Goal: Task Accomplishment & Management: Complete application form

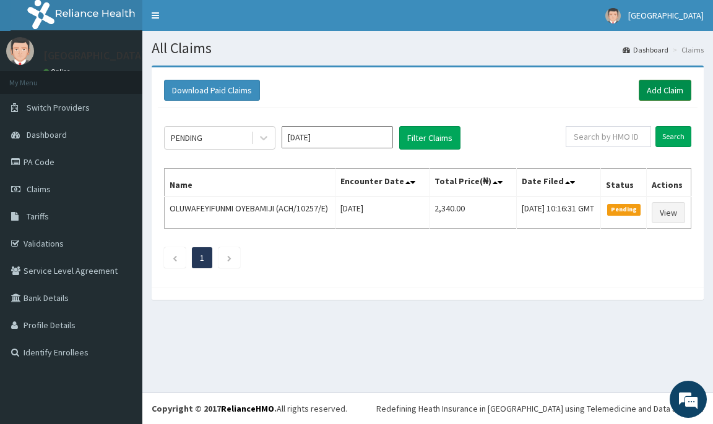
click at [658, 88] on link "Add Claim" at bounding box center [665, 90] width 53 height 21
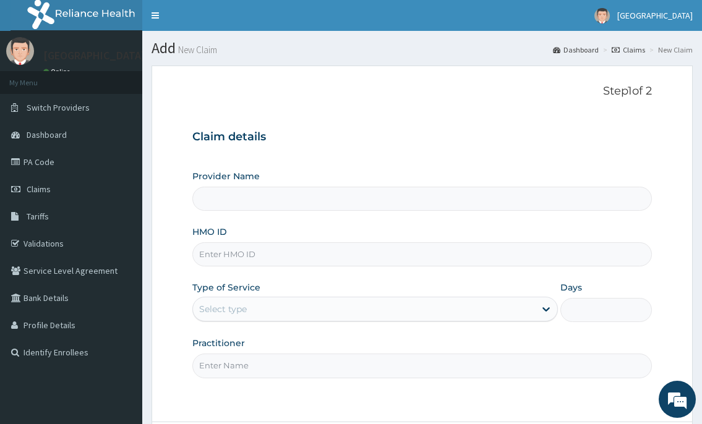
type input "[GEOGRAPHIC_DATA]"
type input "JAR/10017/B"
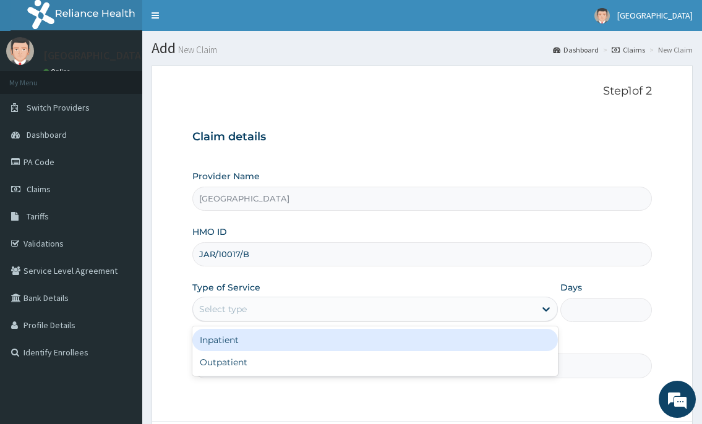
click at [231, 316] on div "Select type" at bounding box center [223, 309] width 48 height 12
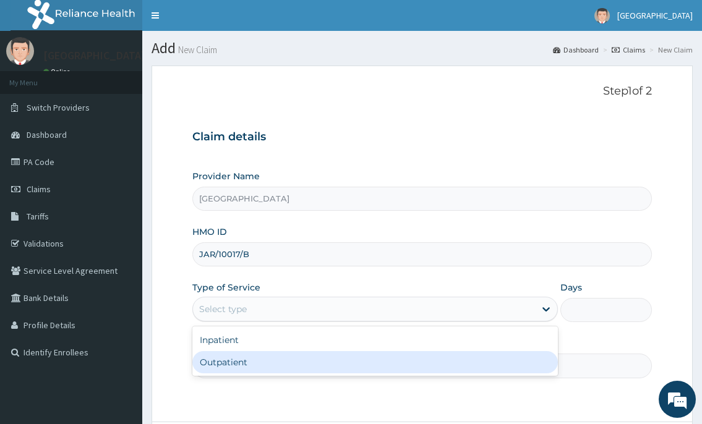
click at [227, 364] on div "Outpatient" at bounding box center [374, 362] width 365 height 22
type input "1"
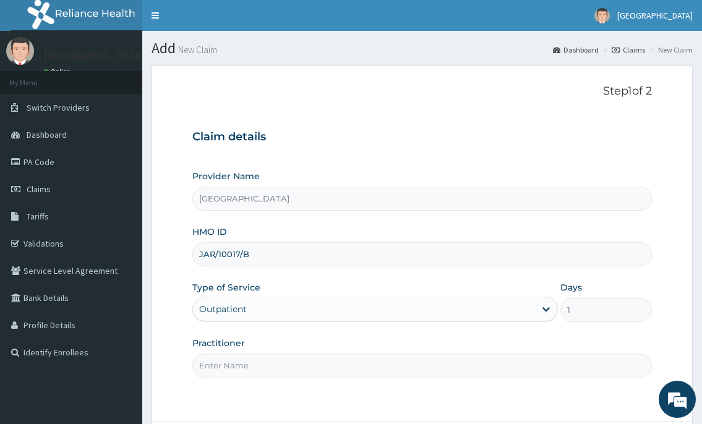
click at [226, 361] on input "Practitioner" at bounding box center [421, 366] width 459 height 24
type input "DR.NKOR"
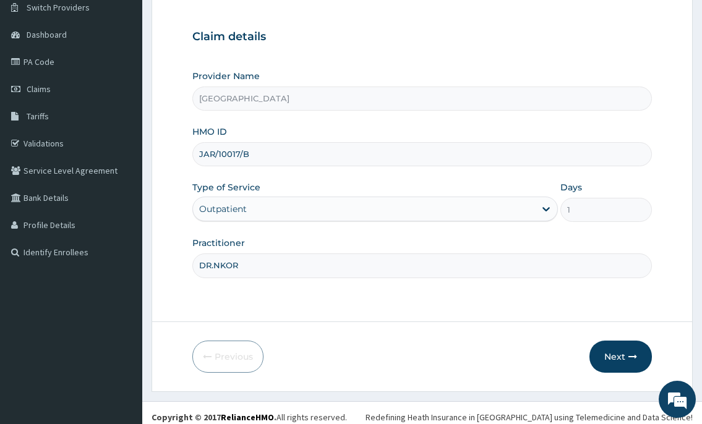
scroll to position [109, 0]
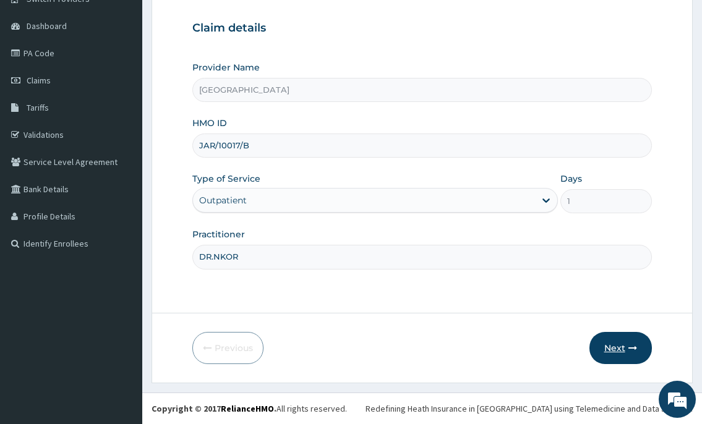
click at [605, 355] on button "Next" at bounding box center [621, 348] width 62 height 32
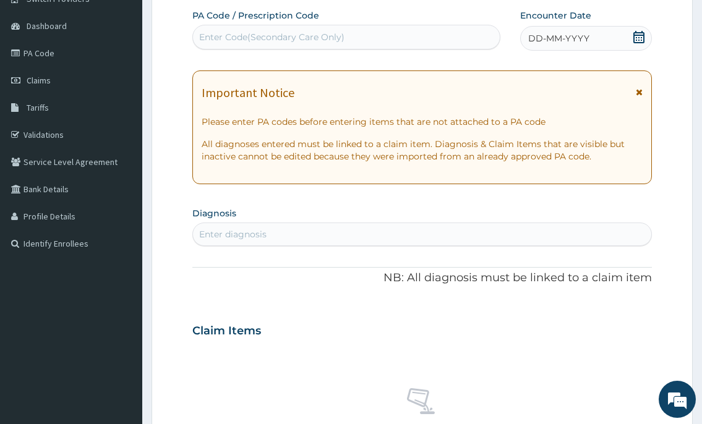
click at [255, 41] on div "Enter Code(Secondary Care Only)" at bounding box center [271, 37] width 145 height 12
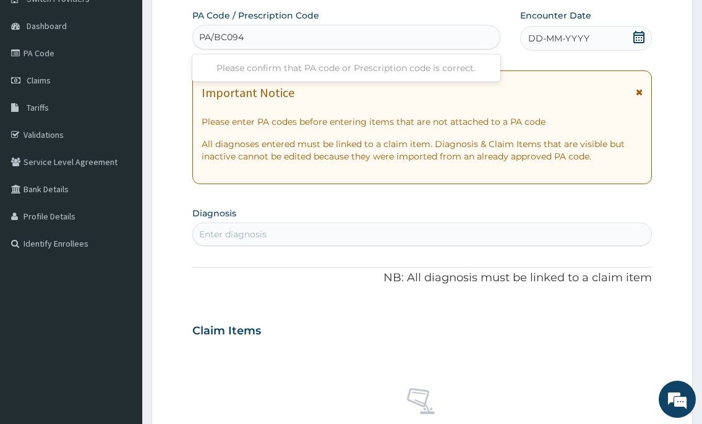
type input "PA/BC094E"
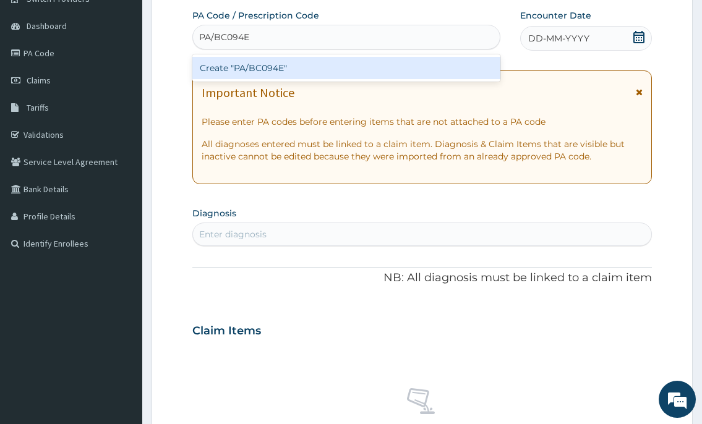
click at [273, 65] on div "Create "PA/BC094E"" at bounding box center [346, 68] width 308 height 22
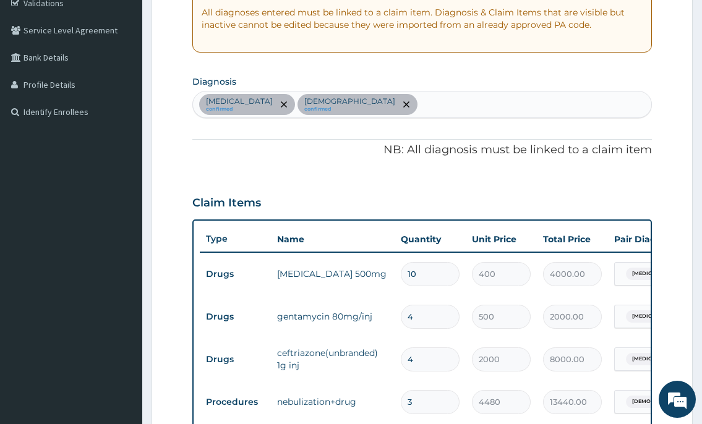
scroll to position [245, 0]
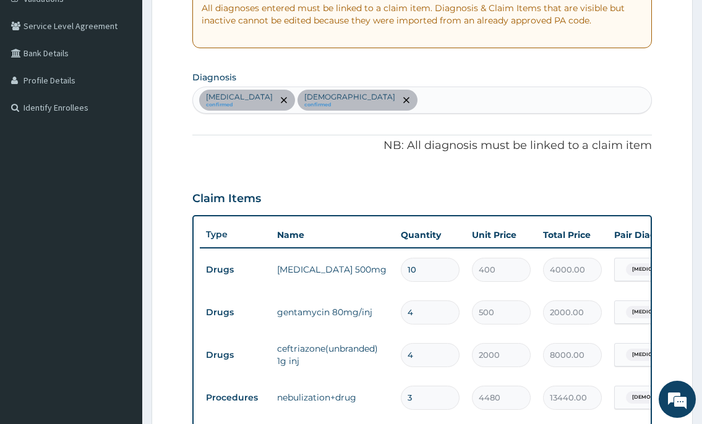
click at [325, 97] on div "Sepsis confirmed Asthma confirmed" at bounding box center [422, 100] width 458 height 26
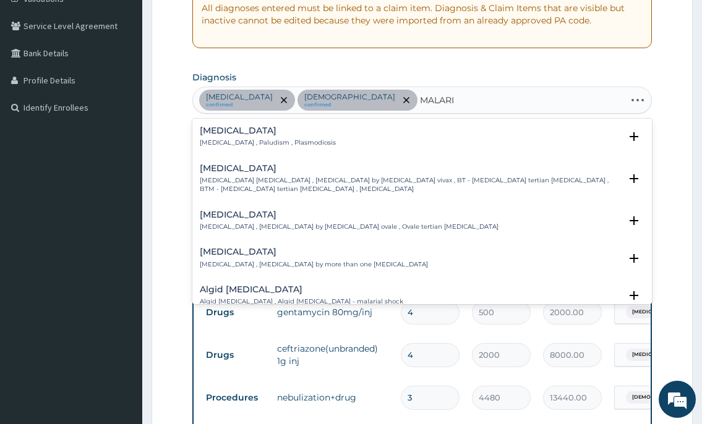
type input "MALARIA"
click at [301, 135] on h4 "Malaria" at bounding box center [268, 130] width 136 height 9
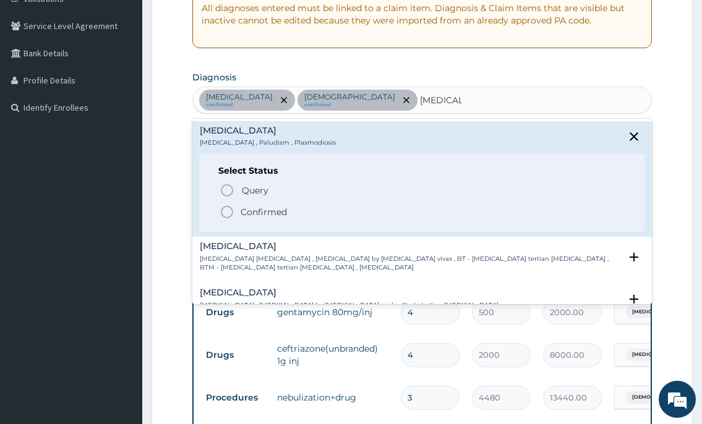
click at [226, 212] on icon "status option filled" at bounding box center [227, 212] width 15 height 15
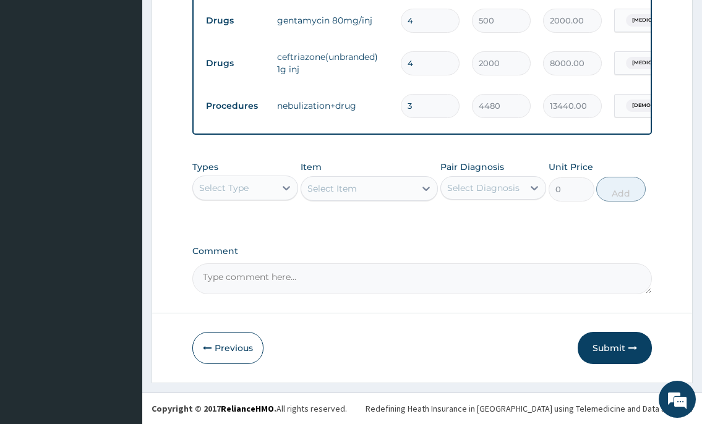
scroll to position [548, 0]
click at [242, 191] on div "Select Type" at bounding box center [223, 188] width 49 height 12
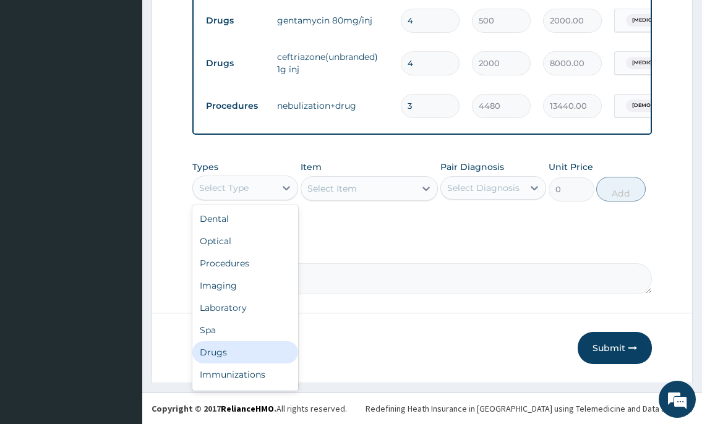
click at [218, 357] on div "Drugs" at bounding box center [245, 353] width 106 height 22
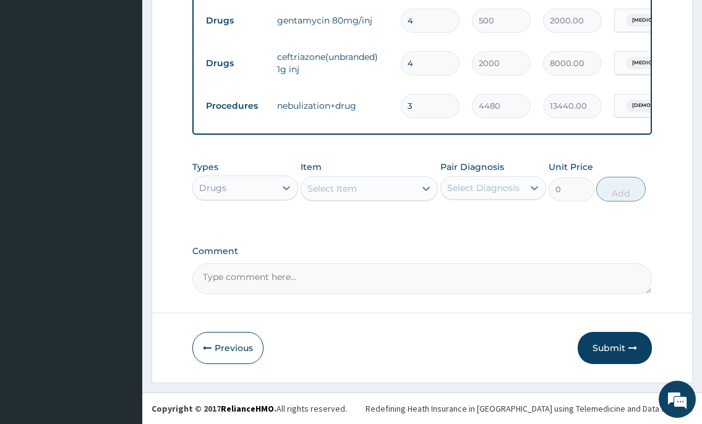
click at [334, 186] on div "Select Item" at bounding box center [332, 189] width 49 height 12
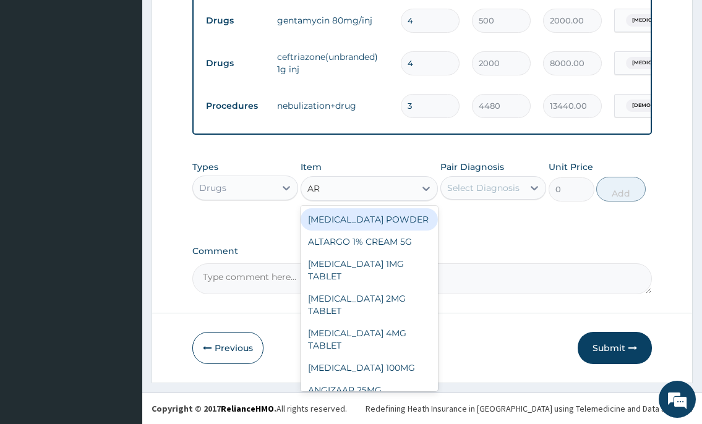
type input "ART"
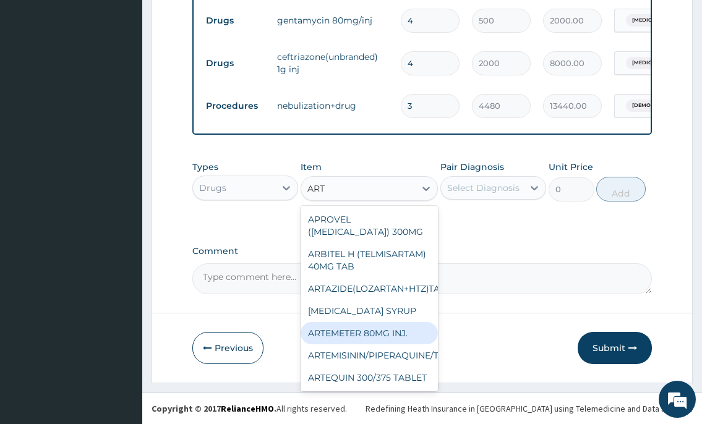
click at [358, 345] on div "ARTEMETER 80MG INJ." at bounding box center [370, 333] width 138 height 22
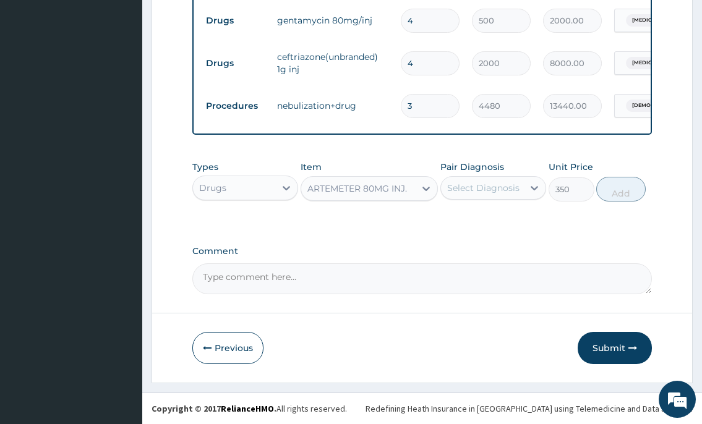
type input "350"
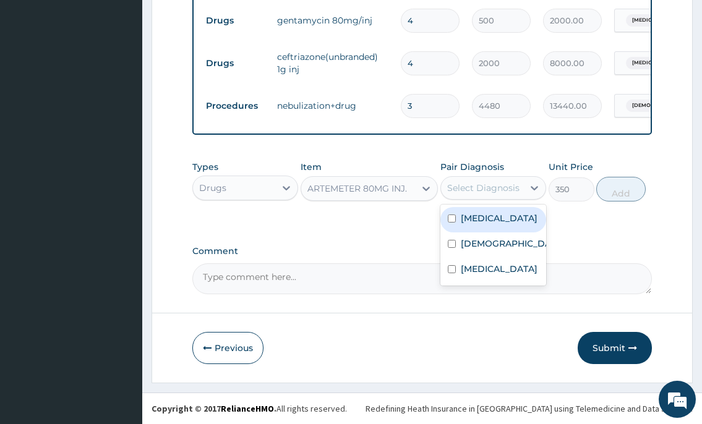
click at [503, 192] on div "Select Diagnosis" at bounding box center [483, 188] width 72 height 12
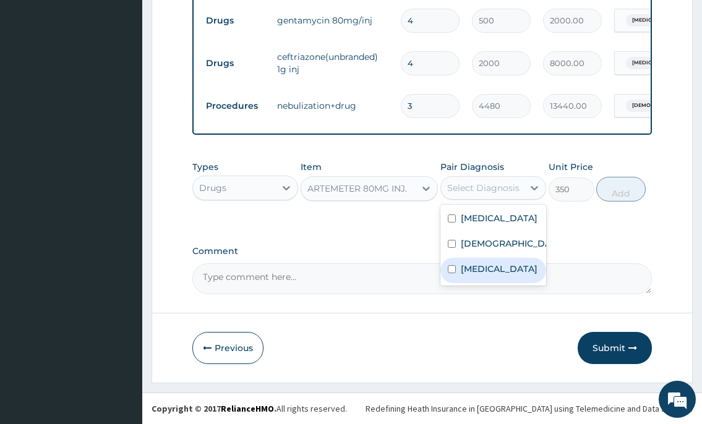
click at [484, 266] on label "Malaria" at bounding box center [499, 269] width 77 height 12
checkbox input "true"
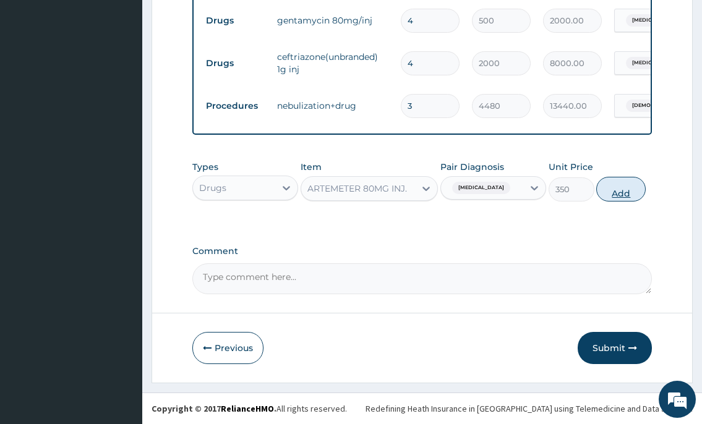
click at [612, 184] on button "Add" at bounding box center [620, 189] width 49 height 25
type input "0"
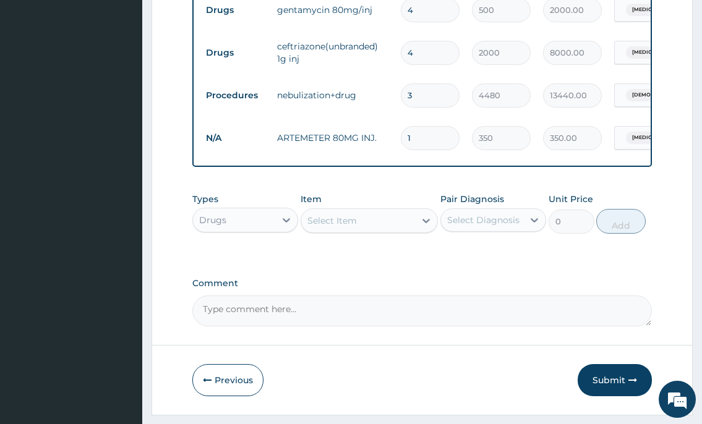
type input "0.00"
type input "6"
type input "2100.00"
type input "6"
click at [389, 231] on div "Select Item" at bounding box center [358, 221] width 114 height 20
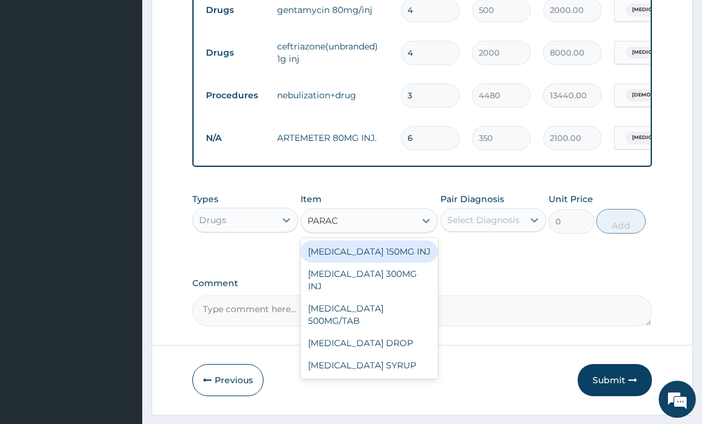
type input "PARACE"
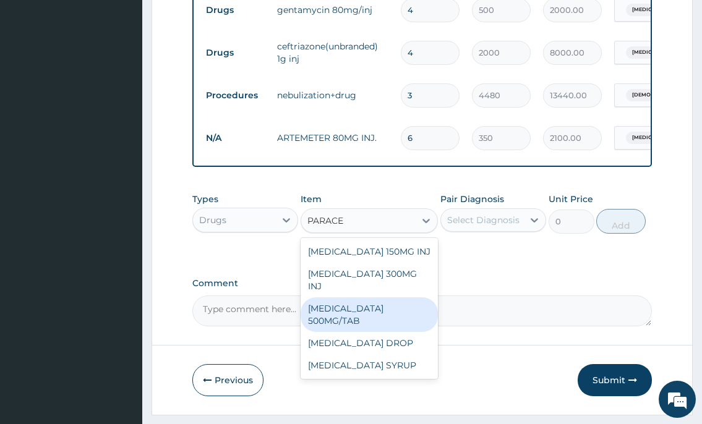
click at [376, 310] on div "PARACETAMOL 500MG/TAB" at bounding box center [370, 315] width 138 height 35
type input "50"
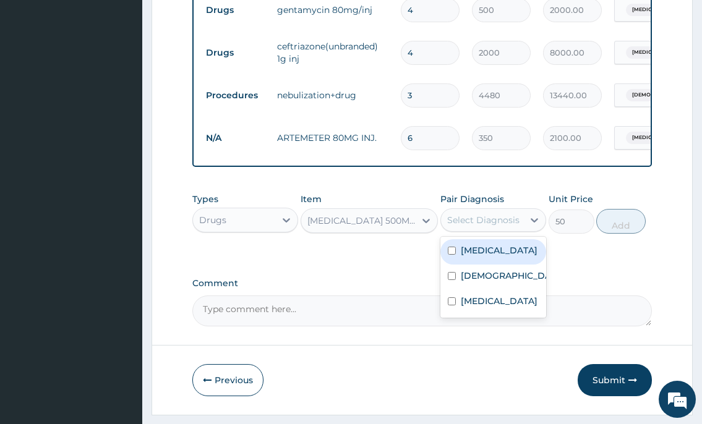
click at [486, 226] on div "Select Diagnosis" at bounding box center [483, 220] width 72 height 12
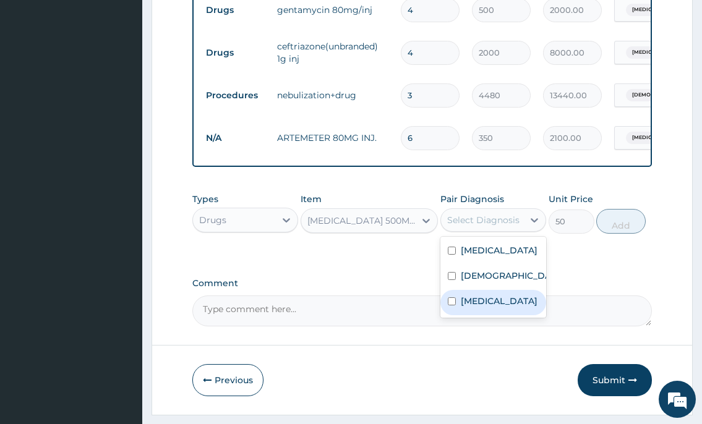
click at [476, 308] on label "Malaria" at bounding box center [499, 301] width 77 height 12
checkbox input "true"
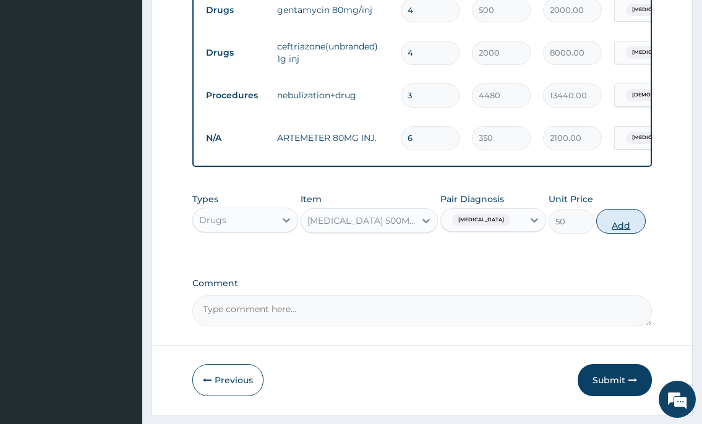
click at [613, 228] on button "Add" at bounding box center [620, 221] width 49 height 25
type input "0"
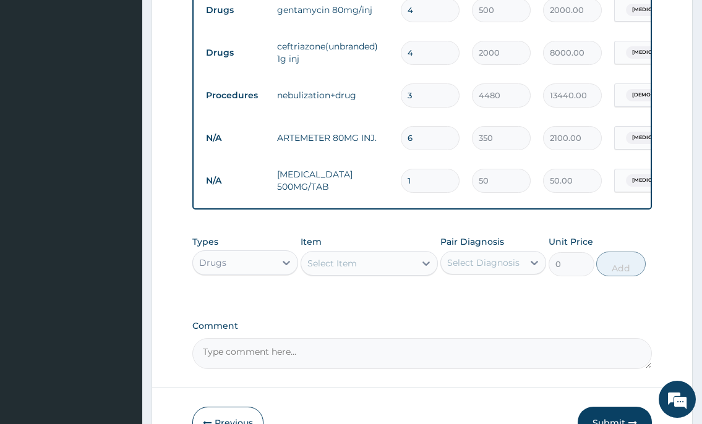
type input "18"
type input "900.00"
type input "18"
click at [400, 272] on div "Select Item" at bounding box center [358, 264] width 114 height 20
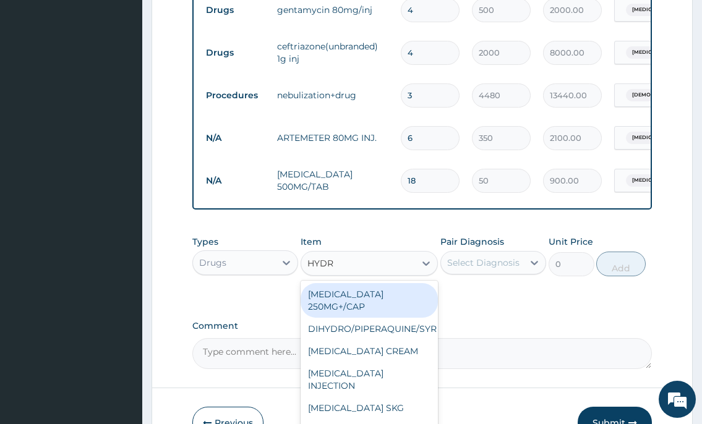
type input "HYDRO"
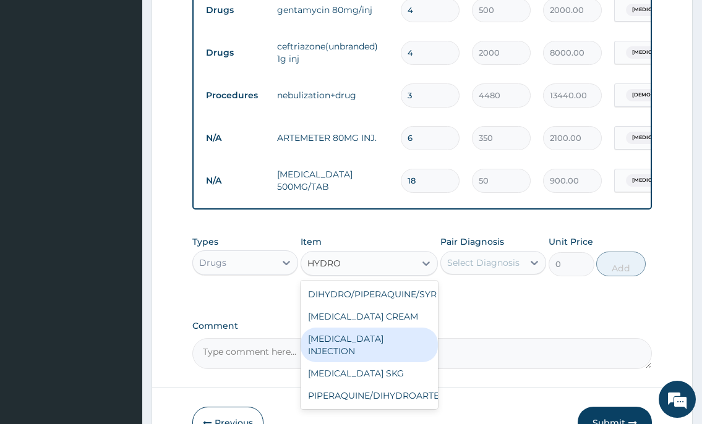
click at [384, 360] on div "HYDROCORTISONE INJECTION" at bounding box center [370, 345] width 138 height 35
type input "500"
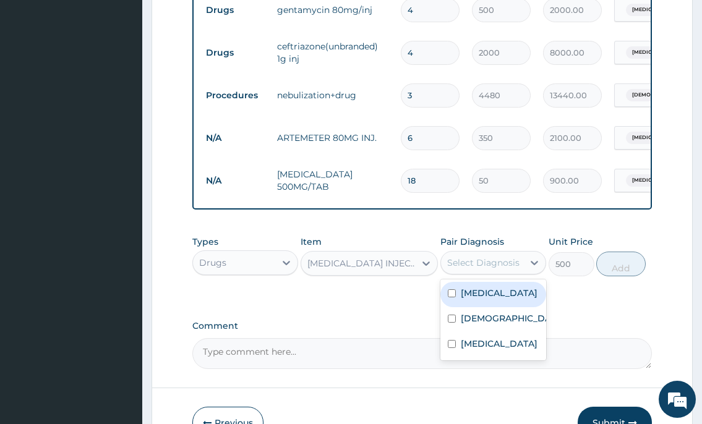
click at [497, 269] on div "Select Diagnosis" at bounding box center [483, 263] width 72 height 12
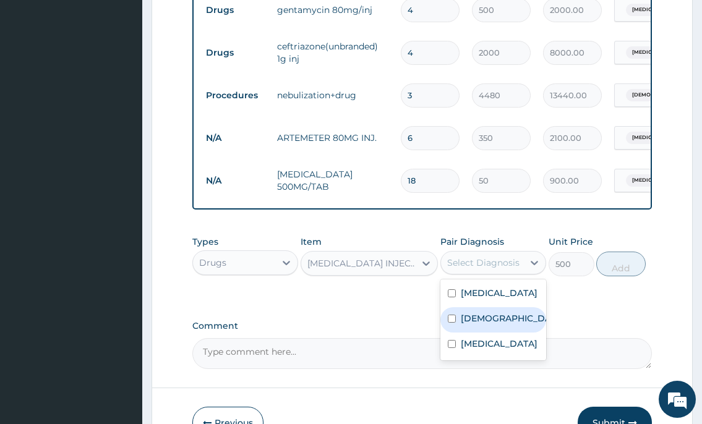
click at [475, 325] on label "Asthma" at bounding box center [506, 318] width 91 height 12
checkbox input "true"
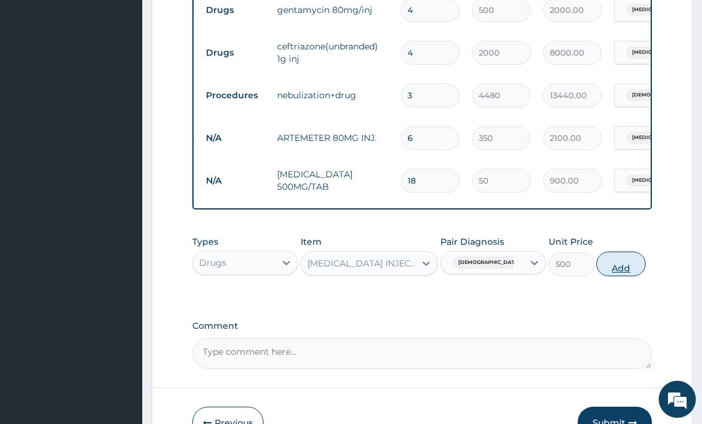
click at [626, 277] on button "Add" at bounding box center [620, 264] width 49 height 25
type input "0"
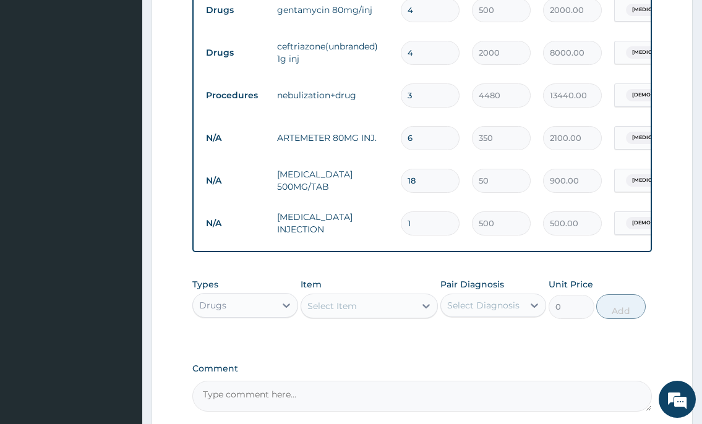
click at [347, 312] on div "Select Item" at bounding box center [332, 306] width 49 height 12
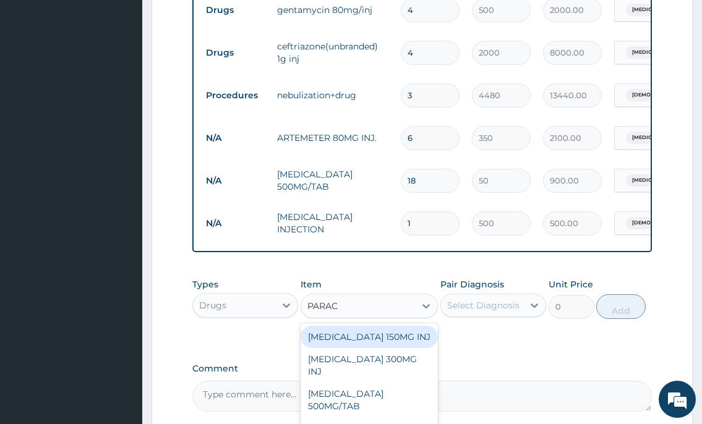
type input "PARACE"
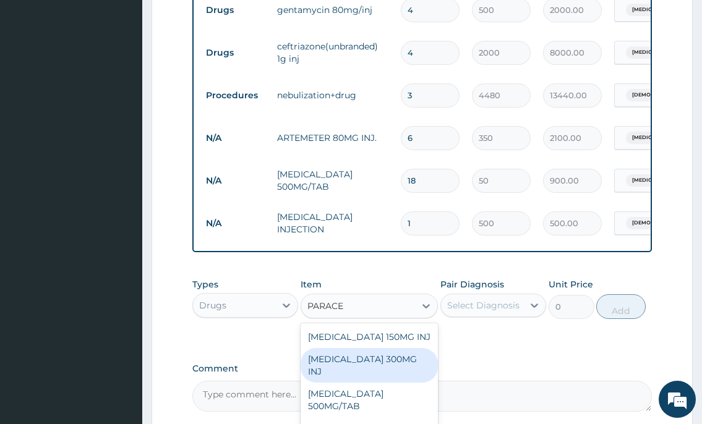
click at [396, 364] on div "PARACETAMOL 300MG INJ" at bounding box center [370, 365] width 138 height 35
type input "500"
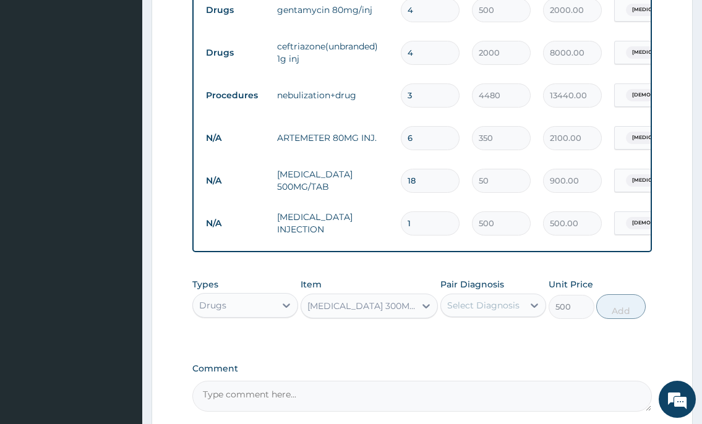
click at [471, 312] on div "Select Diagnosis" at bounding box center [483, 305] width 72 height 12
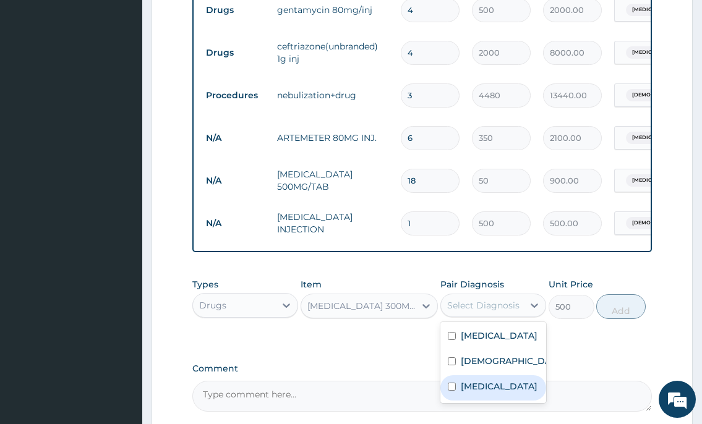
click at [468, 393] on label "Malaria" at bounding box center [499, 387] width 77 height 12
checkbox input "true"
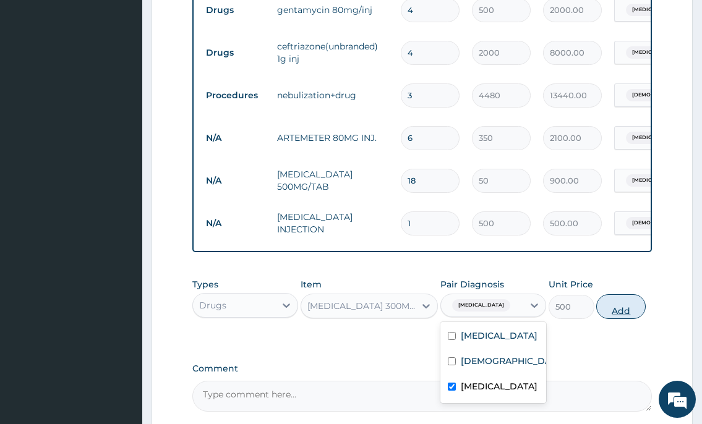
click at [623, 319] on button "Add" at bounding box center [620, 307] width 49 height 25
type input "0"
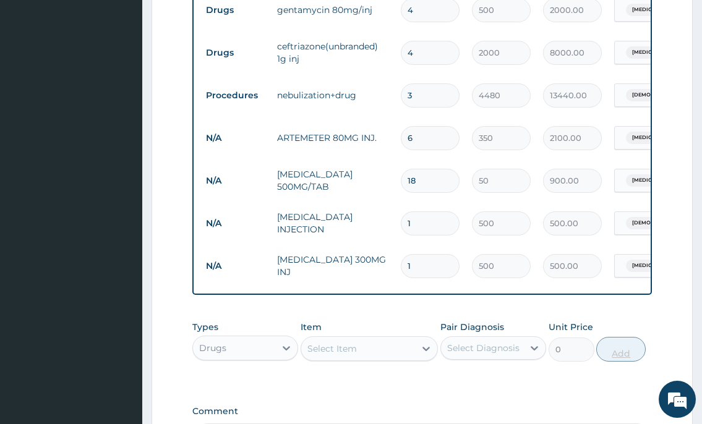
type input "0.00"
type input "2"
type input "1000.00"
type input "2"
click at [322, 355] on div "Select Item" at bounding box center [332, 349] width 49 height 12
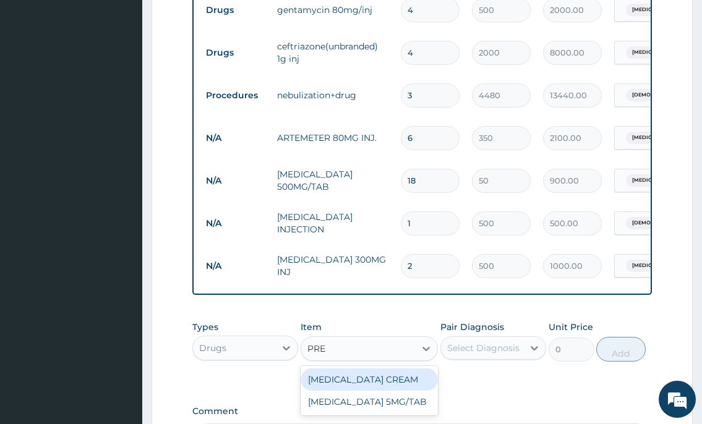
type input "PRED"
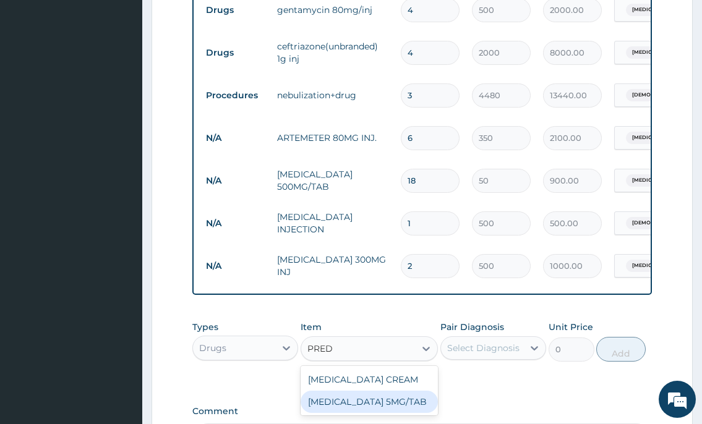
click at [398, 410] on div "PREDNISOLONE 5MG/TAB" at bounding box center [370, 402] width 138 height 22
type input "50"
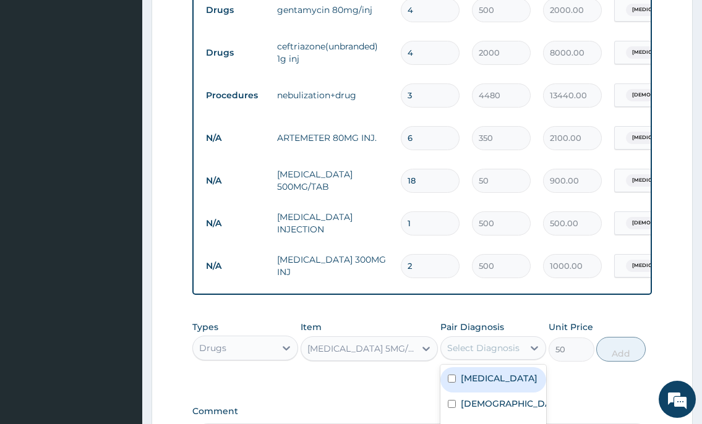
click at [460, 355] on div "Select Diagnosis" at bounding box center [483, 348] width 72 height 12
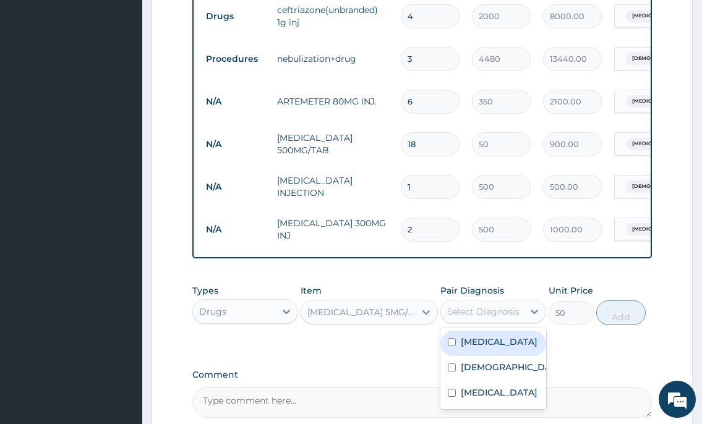
scroll to position [609, 0]
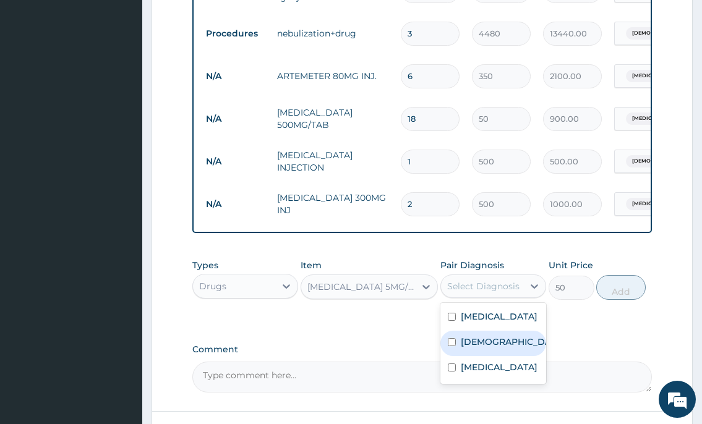
click at [464, 356] on div "Asthma" at bounding box center [494, 343] width 106 height 25
checkbox input "true"
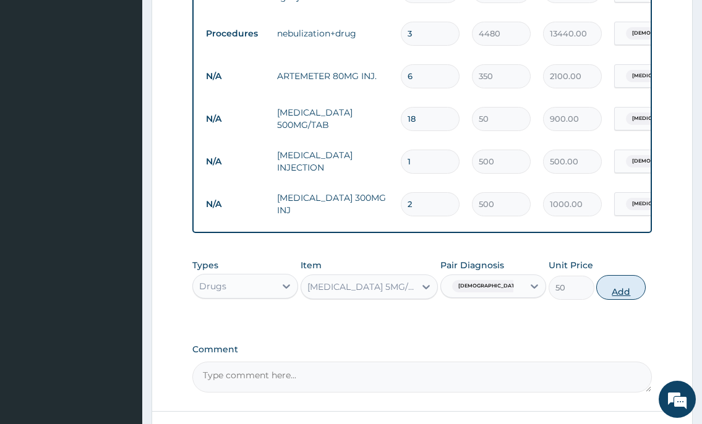
click at [630, 298] on button "Add" at bounding box center [620, 287] width 49 height 25
type input "0"
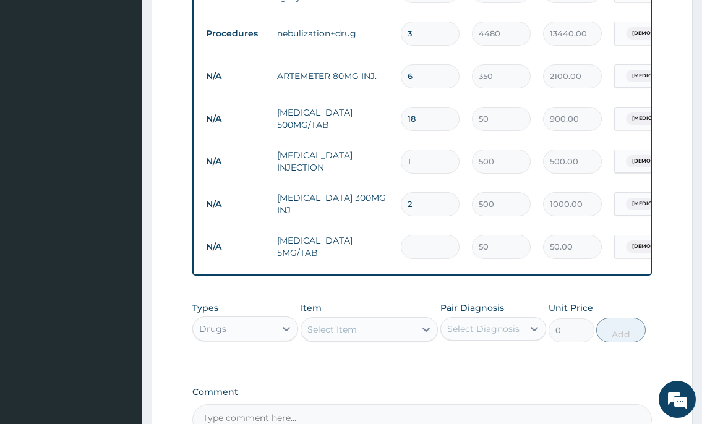
type input "0.00"
type input "2"
type input "100.00"
type input "20"
type input "1000.00"
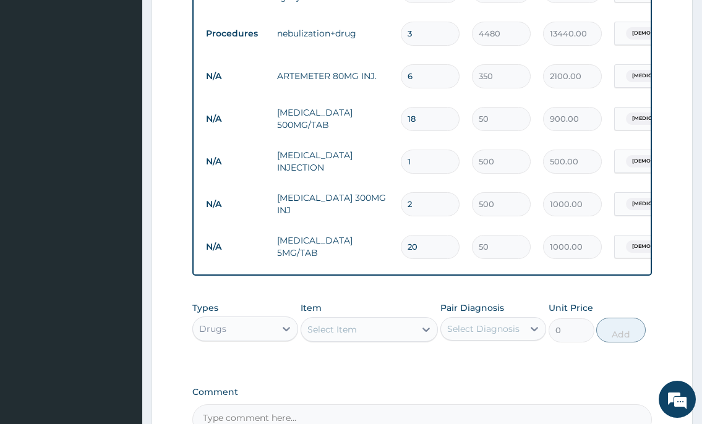
type input "20"
click at [342, 336] on div "Select Item" at bounding box center [332, 330] width 49 height 12
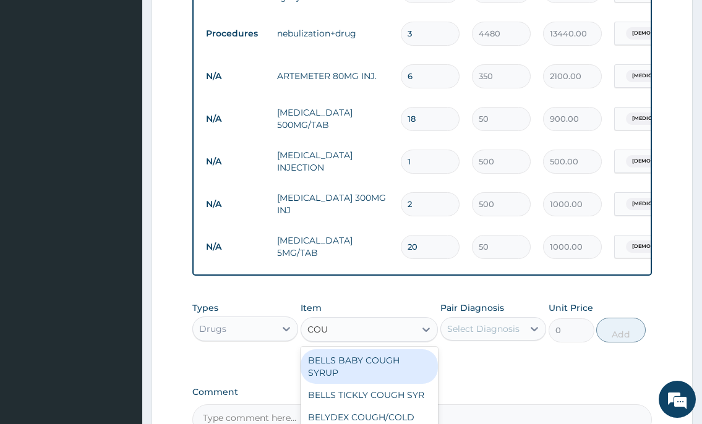
type input "COUG"
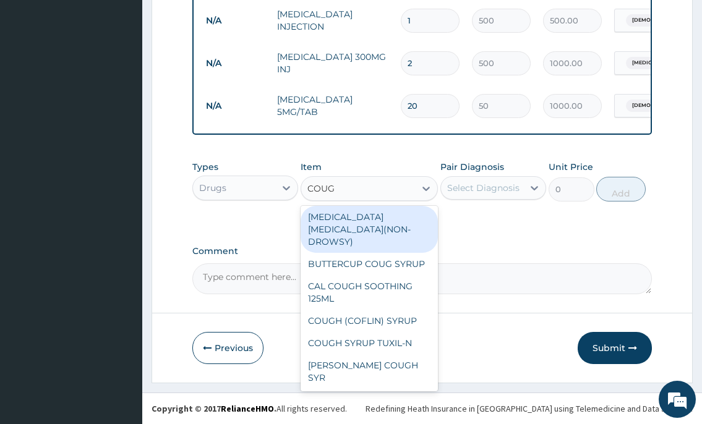
scroll to position [761, 0]
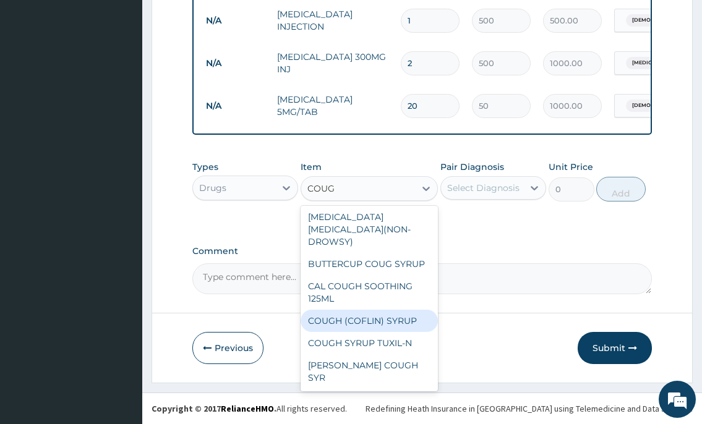
click at [356, 332] on div "COUGH (COFLIN) SYRUP" at bounding box center [370, 321] width 138 height 22
type input "450"
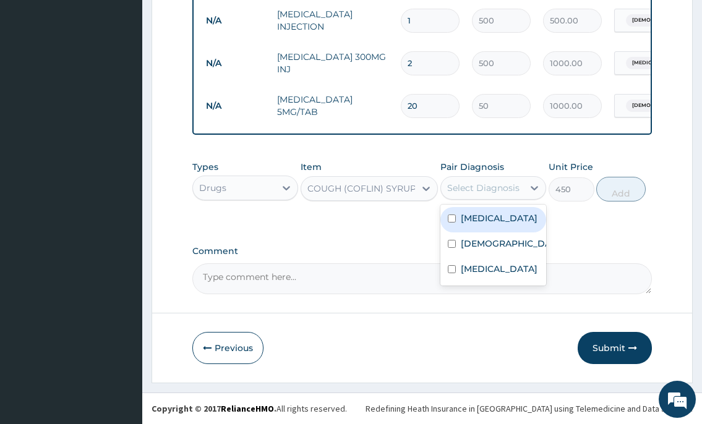
click at [506, 190] on div "Select Diagnosis" at bounding box center [483, 188] width 72 height 12
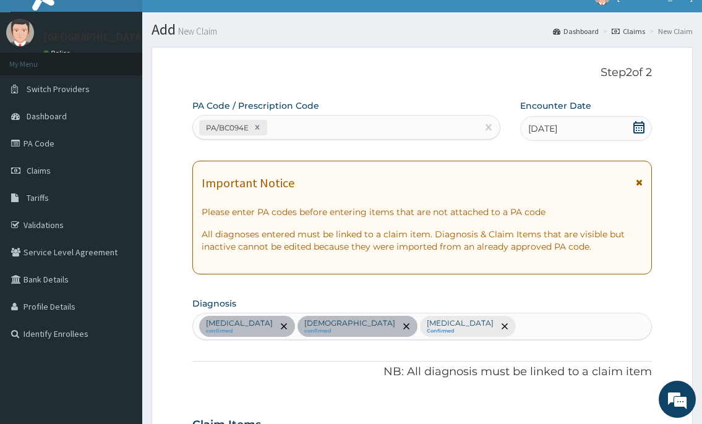
scroll to position [0, 0]
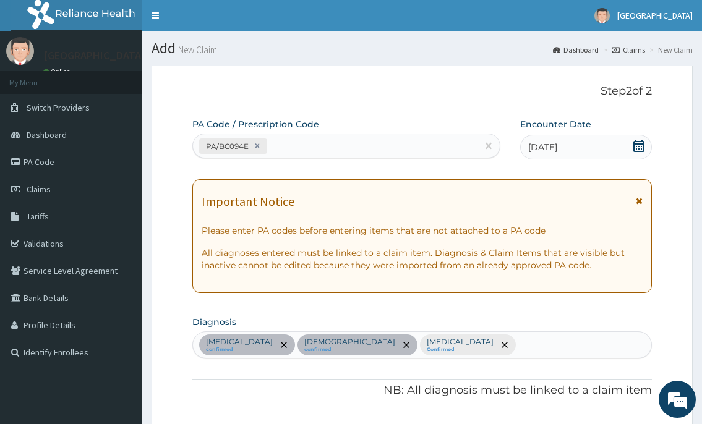
click at [400, 345] on div "Sepsis confirmed Asthma confirmed Malaria Confirmed" at bounding box center [422, 345] width 458 height 26
type input "COUGH"
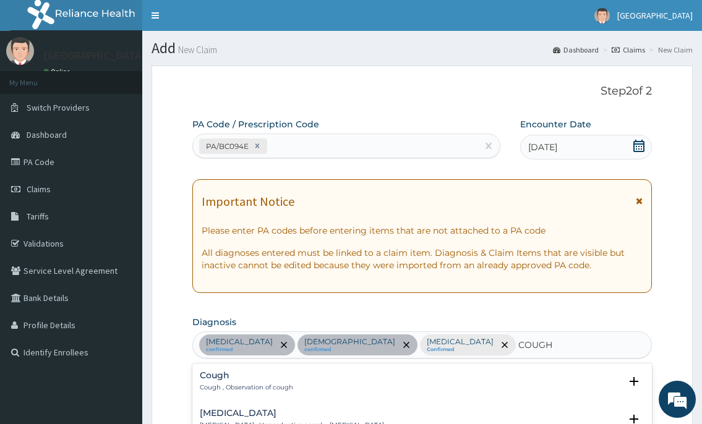
click at [246, 389] on p "Cough , Observation of cough" at bounding box center [246, 388] width 93 height 9
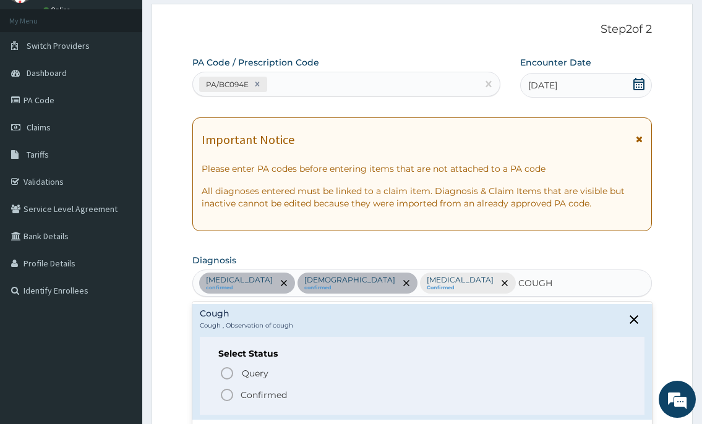
click at [231, 391] on circle "status option filled" at bounding box center [227, 395] width 11 height 11
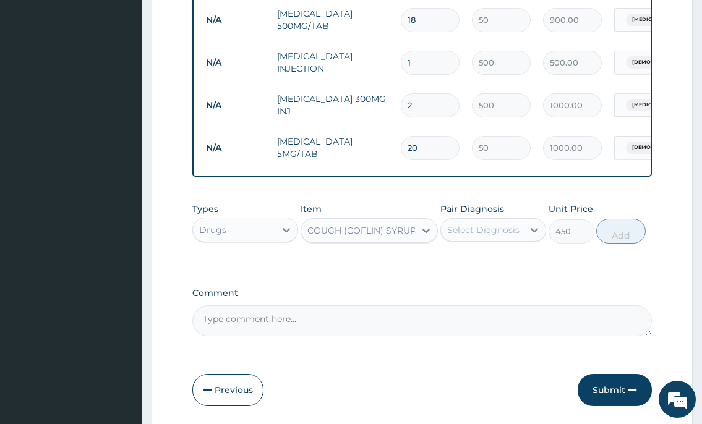
scroll to position [742, 0]
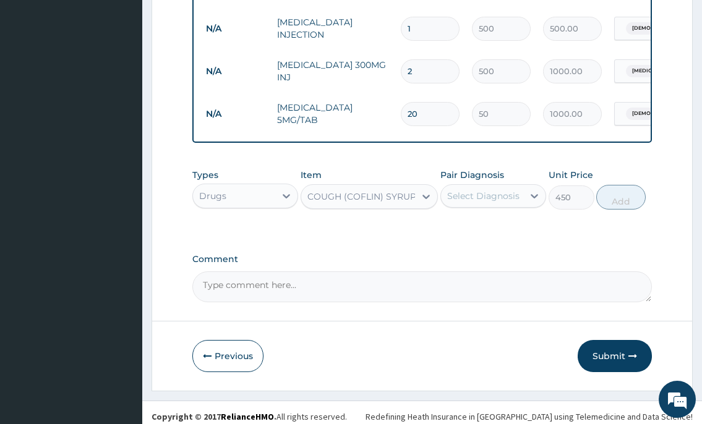
click at [483, 202] on div "Select Diagnosis" at bounding box center [483, 196] width 72 height 12
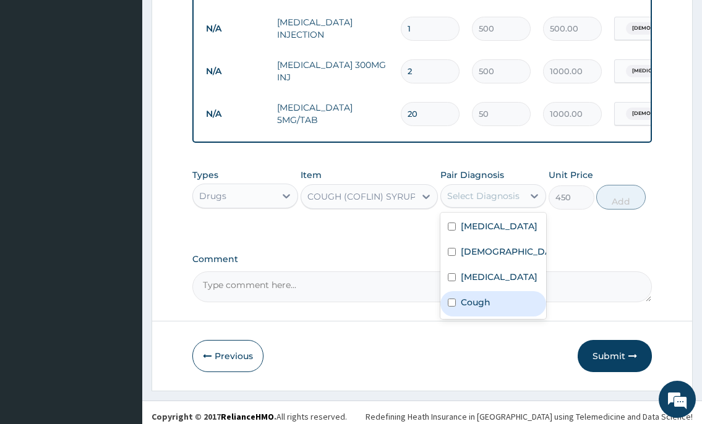
click at [473, 309] on label "Cough" at bounding box center [476, 302] width 30 height 12
checkbox input "true"
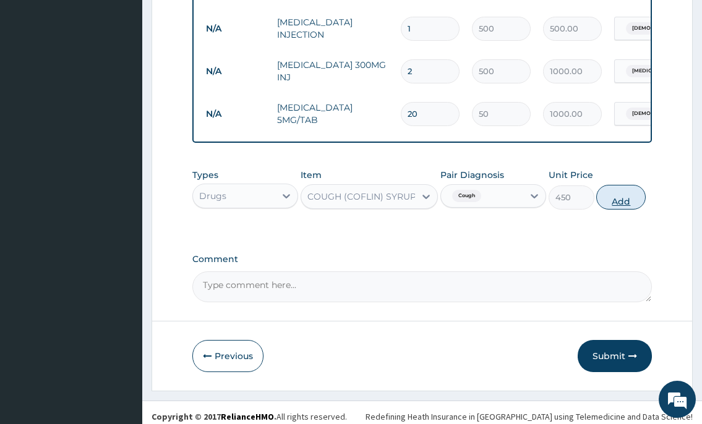
click at [632, 210] on button "Add" at bounding box center [620, 197] width 49 height 25
type input "0"
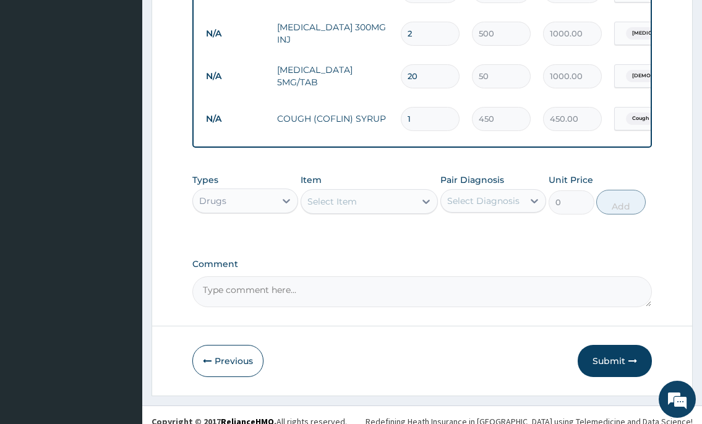
scroll to position [804, 0]
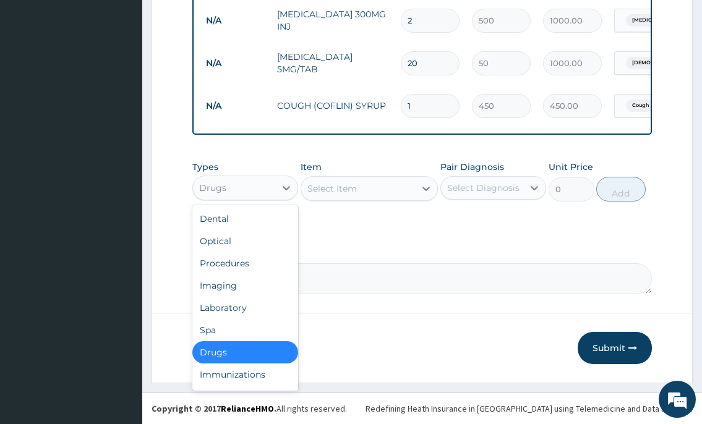
click at [249, 182] on div "Drugs" at bounding box center [234, 188] width 82 height 20
click at [230, 312] on div "Laboratory" at bounding box center [245, 308] width 106 height 22
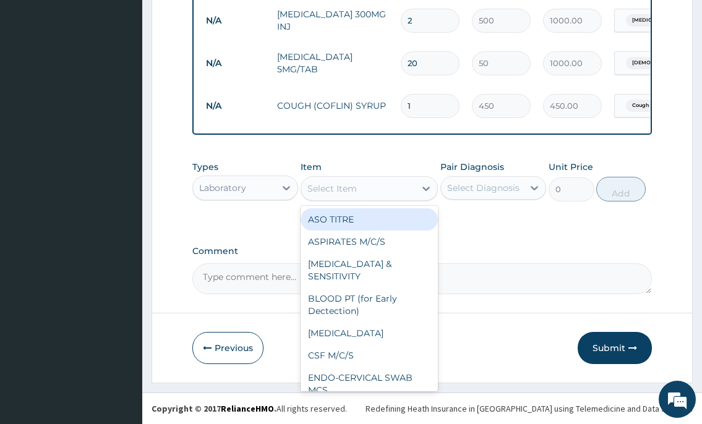
click at [314, 192] on div "Select Item" at bounding box center [332, 189] width 49 height 12
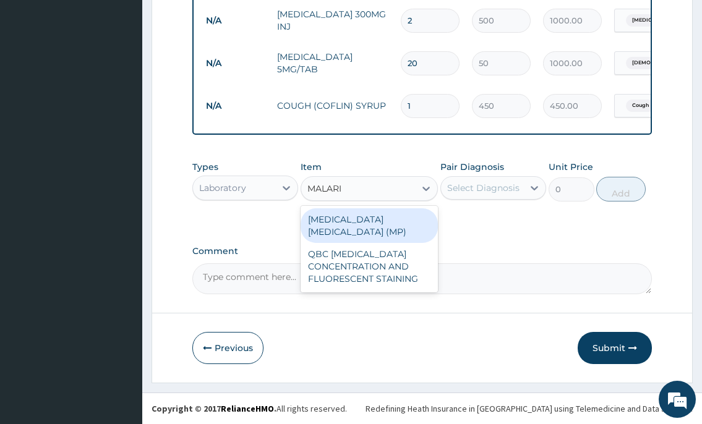
type input "MALARIA"
click at [322, 219] on div "MALARIA PARASITE (MP)" at bounding box center [370, 226] width 138 height 35
type input "1000"
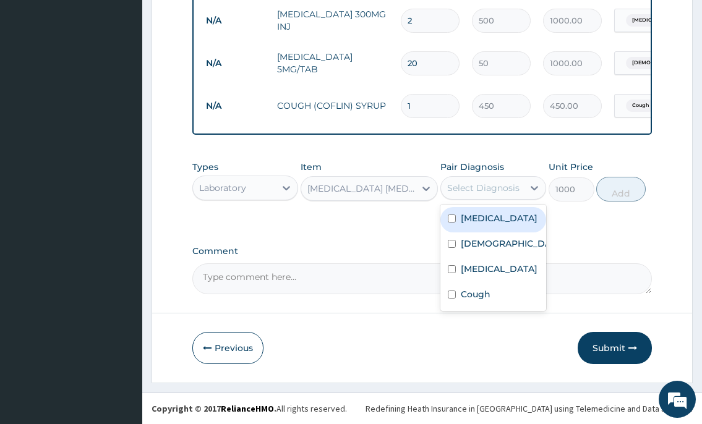
click at [457, 192] on div "Select Diagnosis" at bounding box center [483, 188] width 72 height 12
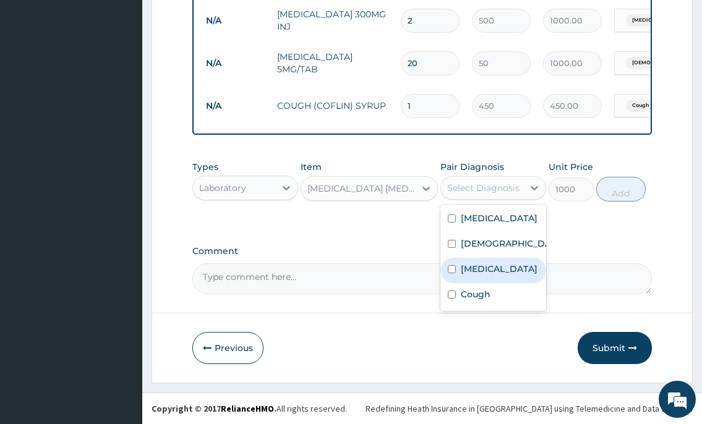
click at [461, 267] on label "Malaria" at bounding box center [499, 269] width 77 height 12
checkbox input "true"
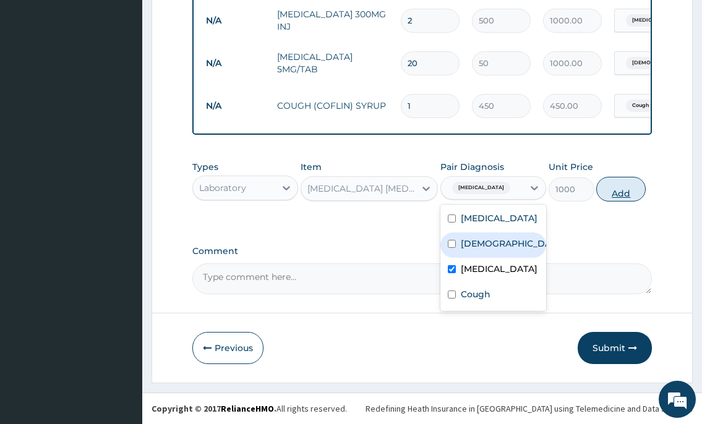
click at [610, 187] on button "Add" at bounding box center [620, 189] width 49 height 25
type input "0"
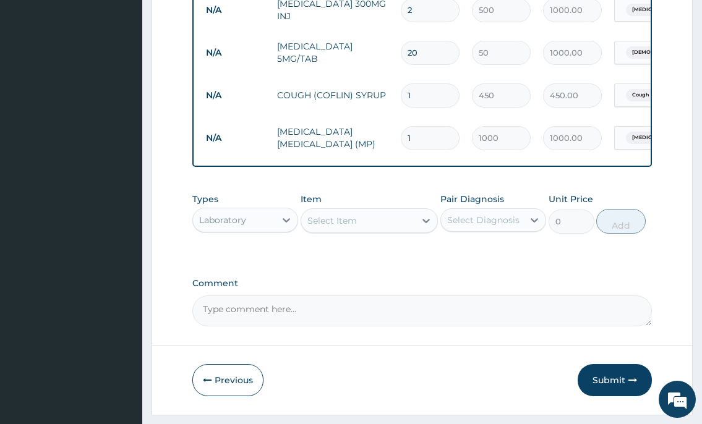
click at [325, 227] on div "Select Item" at bounding box center [332, 221] width 49 height 12
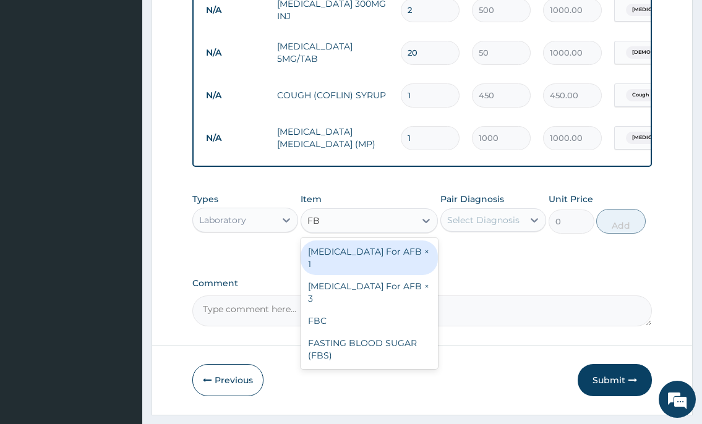
type input "FBC"
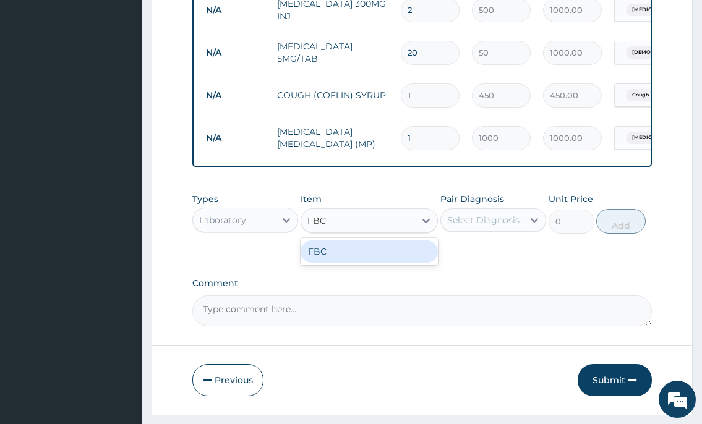
click at [329, 263] on div "FBC" at bounding box center [370, 252] width 138 height 22
type input "2000"
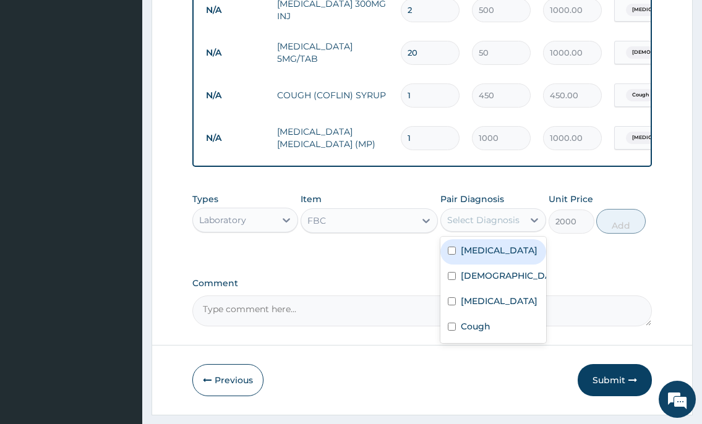
click at [504, 226] on div "Select Diagnosis" at bounding box center [483, 220] width 72 height 12
click at [483, 257] on label "Sepsis" at bounding box center [499, 250] width 77 height 12
checkbox input "true"
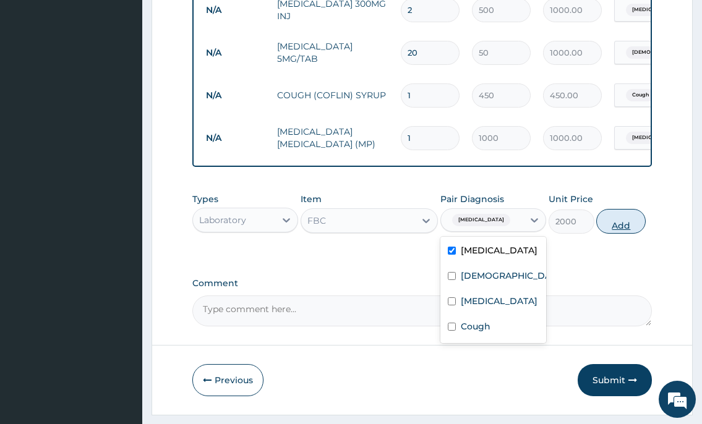
click at [619, 232] on button "Add" at bounding box center [620, 221] width 49 height 25
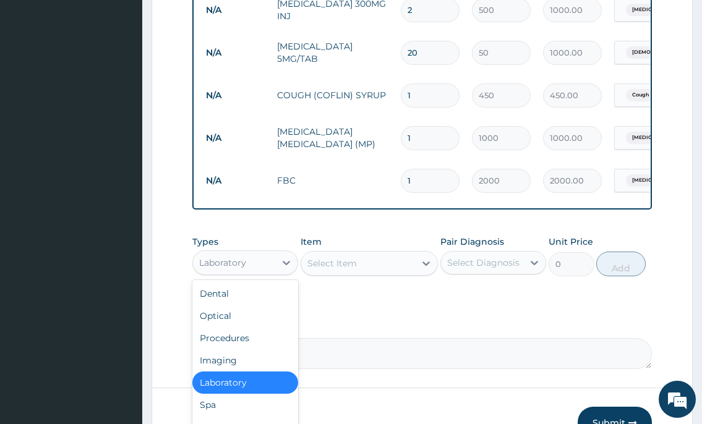
click at [253, 275] on div "Laboratory" at bounding box center [245, 263] width 106 height 25
click at [245, 350] on div "Procedures" at bounding box center [245, 338] width 106 height 22
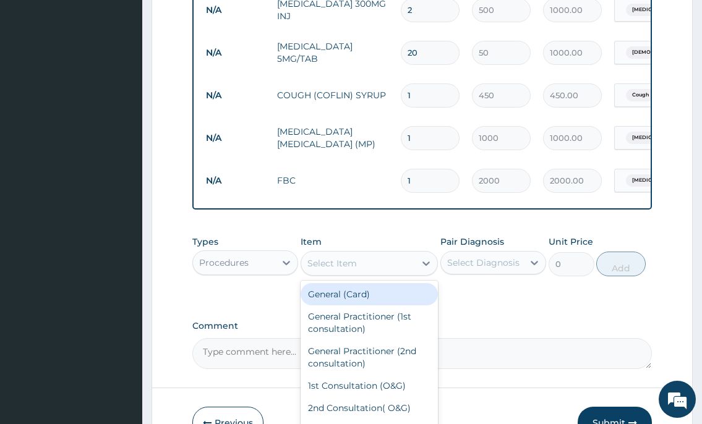
click at [355, 270] on div "Select Item" at bounding box center [332, 263] width 49 height 12
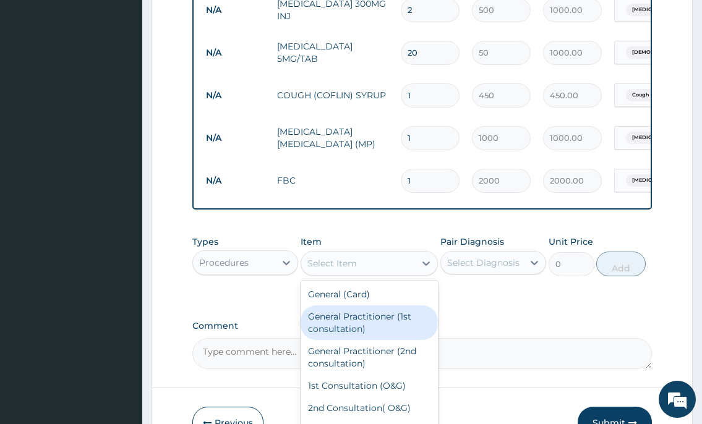
click at [374, 330] on div "General Practitioner (1st consultation)" at bounding box center [370, 323] width 138 height 35
type input "2000"
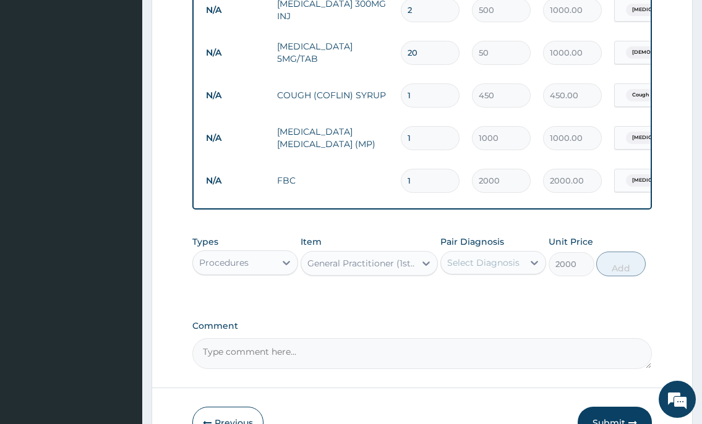
click at [496, 269] on div "Select Diagnosis" at bounding box center [483, 263] width 72 height 12
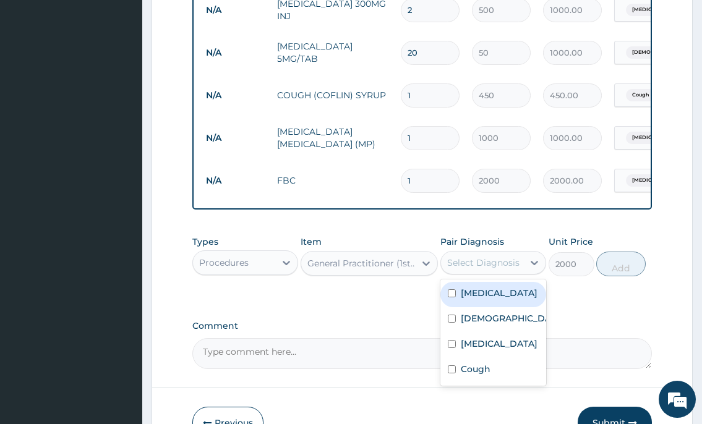
click at [493, 308] on div "Sepsis" at bounding box center [494, 294] width 106 height 25
checkbox input "true"
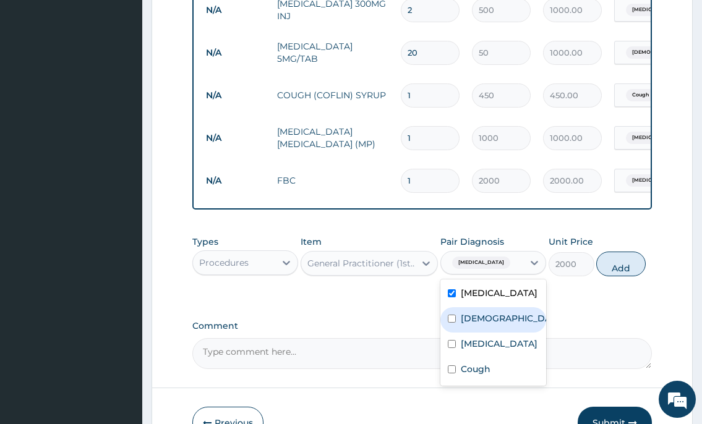
click at [488, 325] on label "Asthma" at bounding box center [506, 318] width 91 height 12
checkbox input "true"
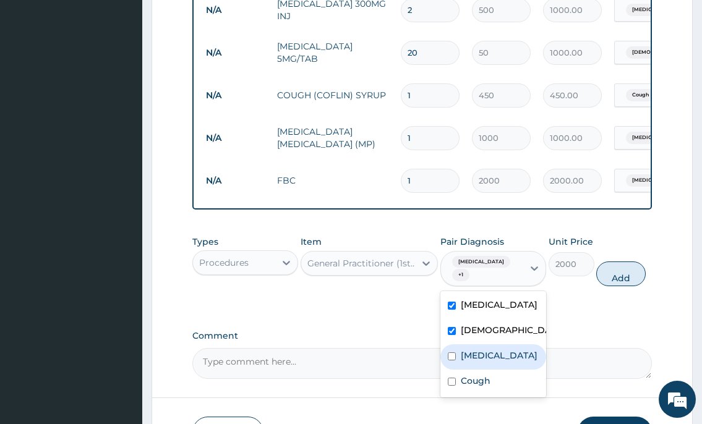
click at [479, 355] on label "Malaria" at bounding box center [499, 356] width 77 height 12
checkbox input "true"
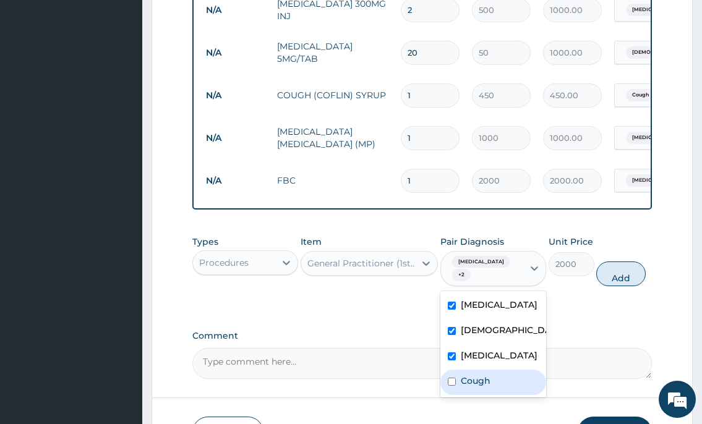
click at [473, 388] on div "Cough" at bounding box center [494, 382] width 106 height 25
checkbox input "true"
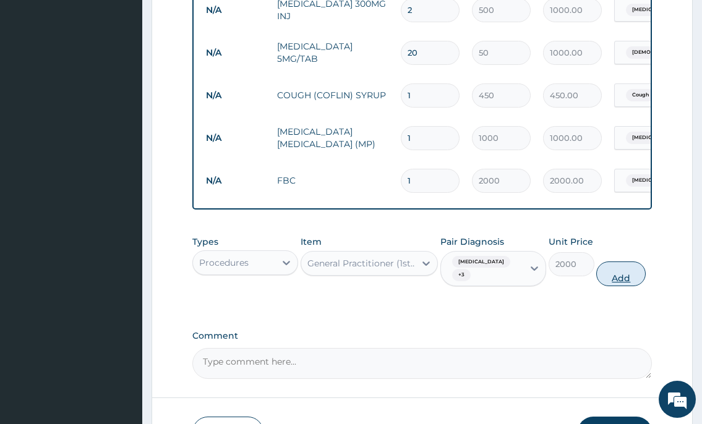
click at [616, 285] on button "Add" at bounding box center [620, 274] width 49 height 25
type input "0"
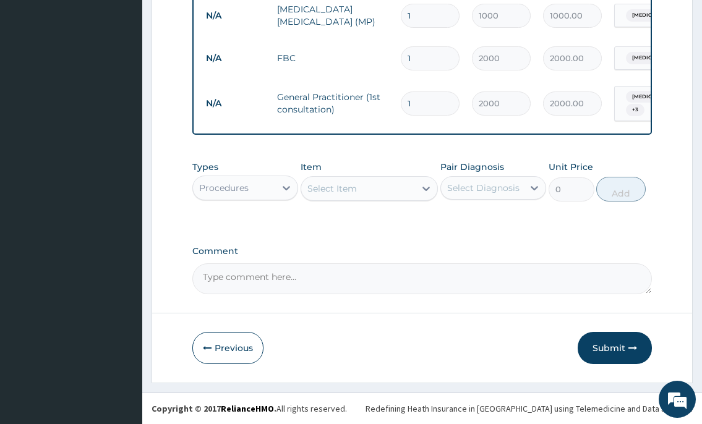
scroll to position [932, 0]
click at [601, 344] on button "Submit" at bounding box center [615, 348] width 74 height 32
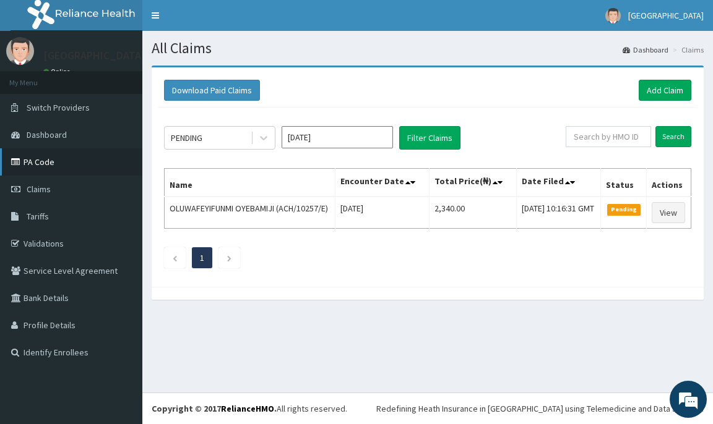
click at [40, 161] on link "PA Code" at bounding box center [71, 161] width 142 height 27
